Goal: Go to known website: Access a specific website the user already knows

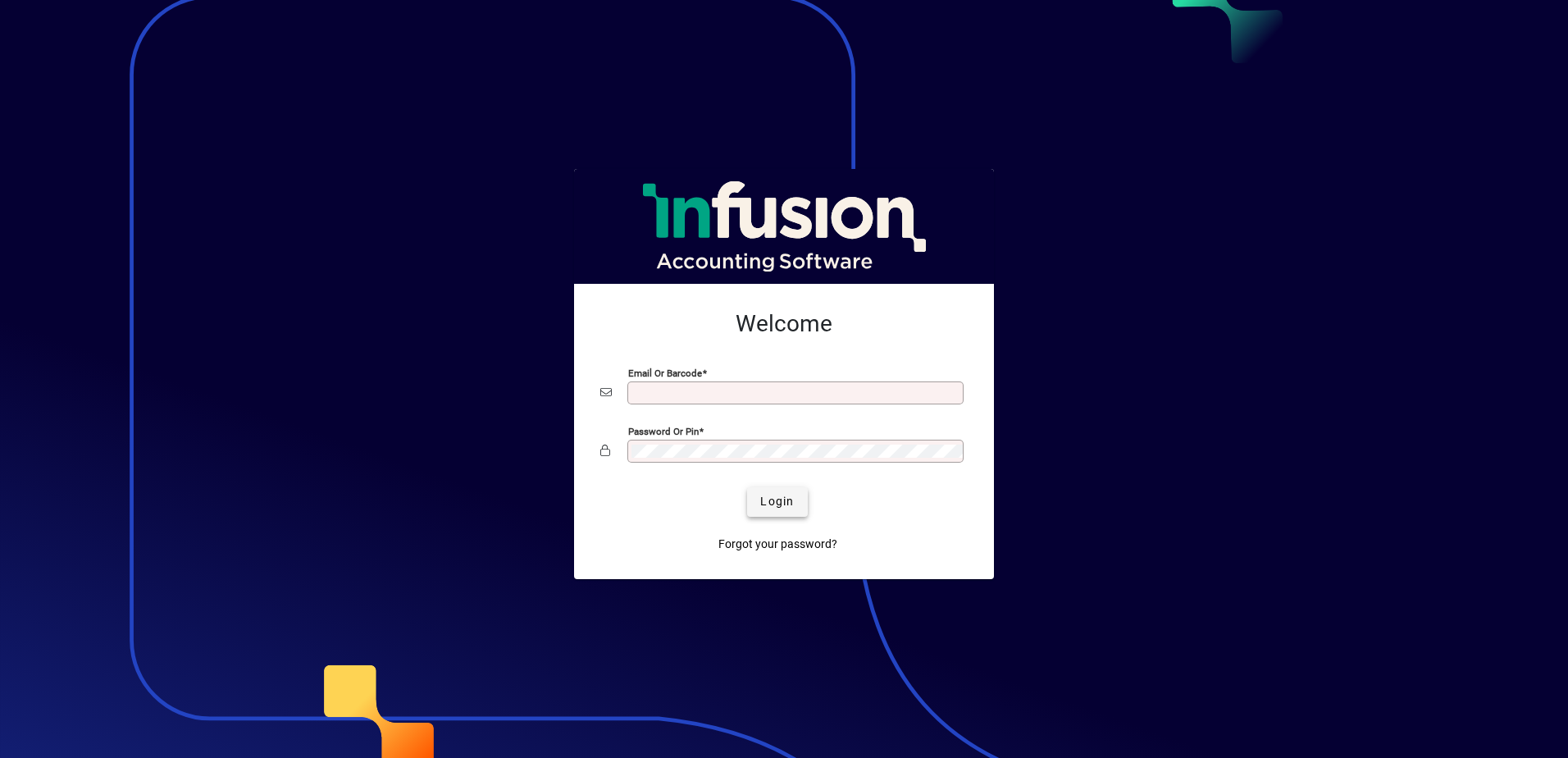
type input "**********"
click at [762, 498] on span "Login" at bounding box center [777, 501] width 33 height 17
